Goal: Task Accomplishment & Management: Manage account settings

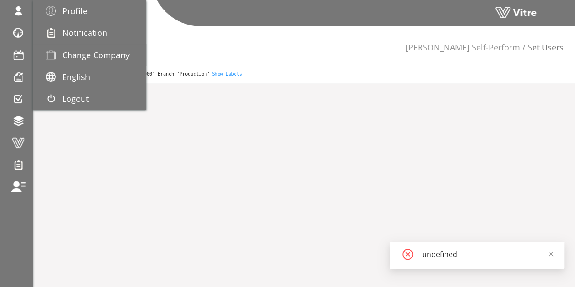
click at [76, 53] on span "Change Company" at bounding box center [95, 55] width 67 height 11
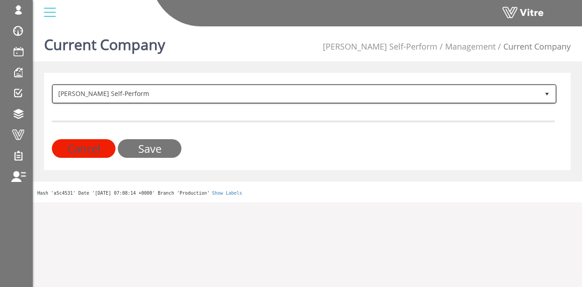
click at [152, 92] on span "[PERSON_NAME] Self-Perform" at bounding box center [296, 93] width 486 height 16
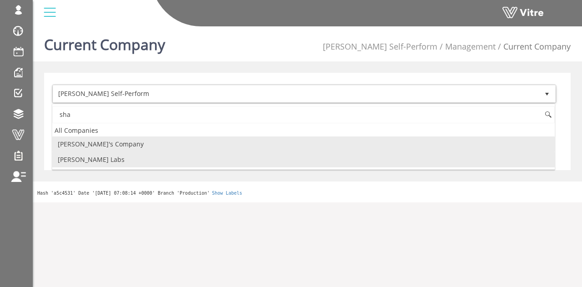
click at [97, 158] on li "Sharon Labs" at bounding box center [303, 159] width 502 height 15
type input "sha"
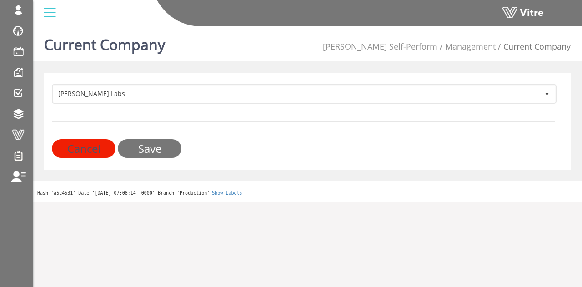
click at [142, 150] on input "Save" at bounding box center [150, 148] width 64 height 19
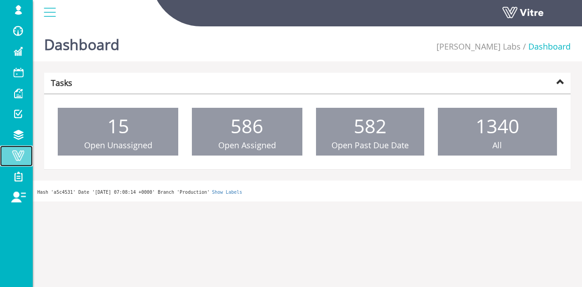
click at [21, 156] on span at bounding box center [18, 155] width 23 height 11
